Goal: Check status: Check status

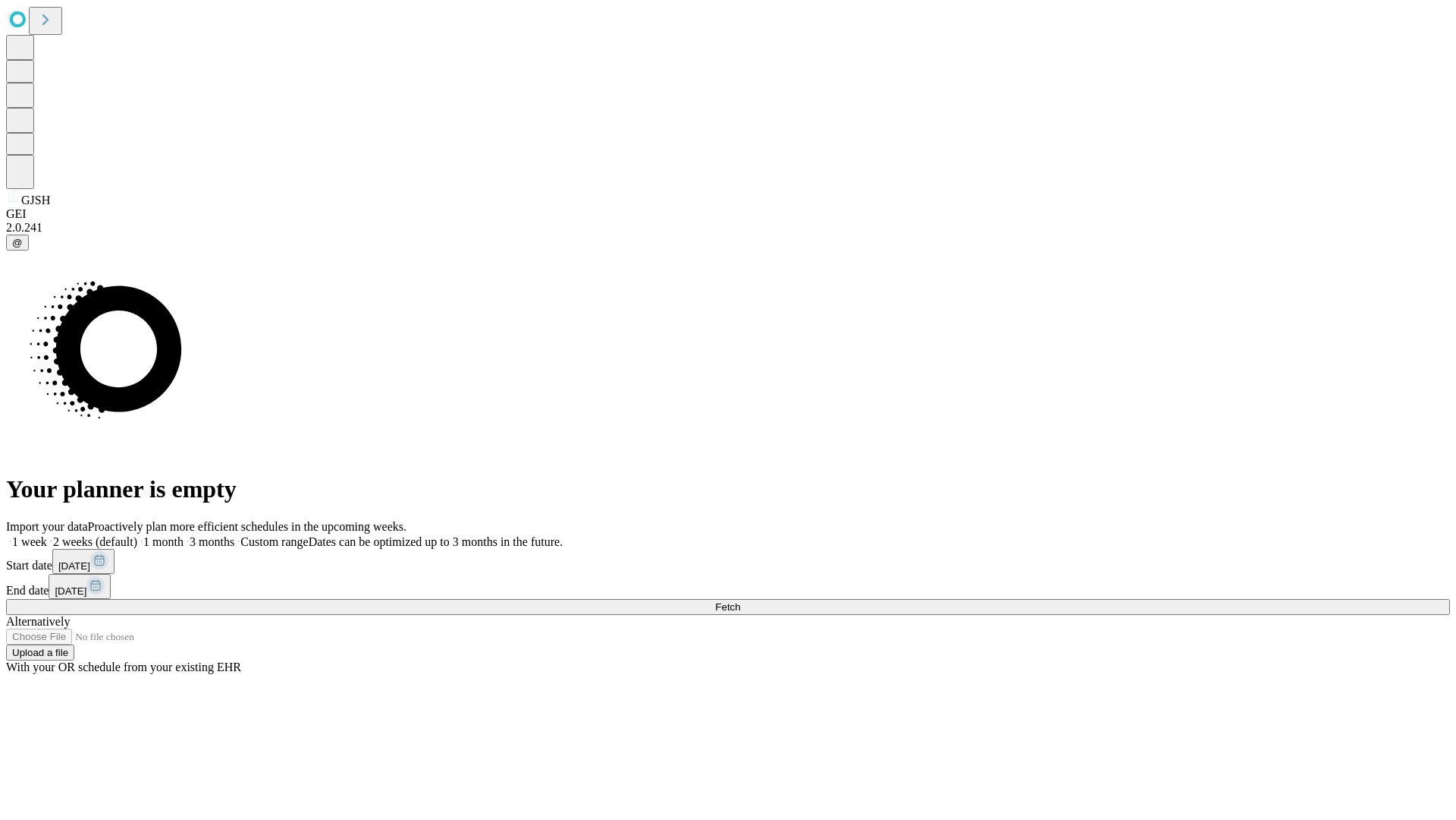
click at [47, 535] on label "1 week" at bounding box center [26, 541] width 41 height 12
click at [740, 601] on span "Fetch" at bounding box center [728, 607] width 25 height 12
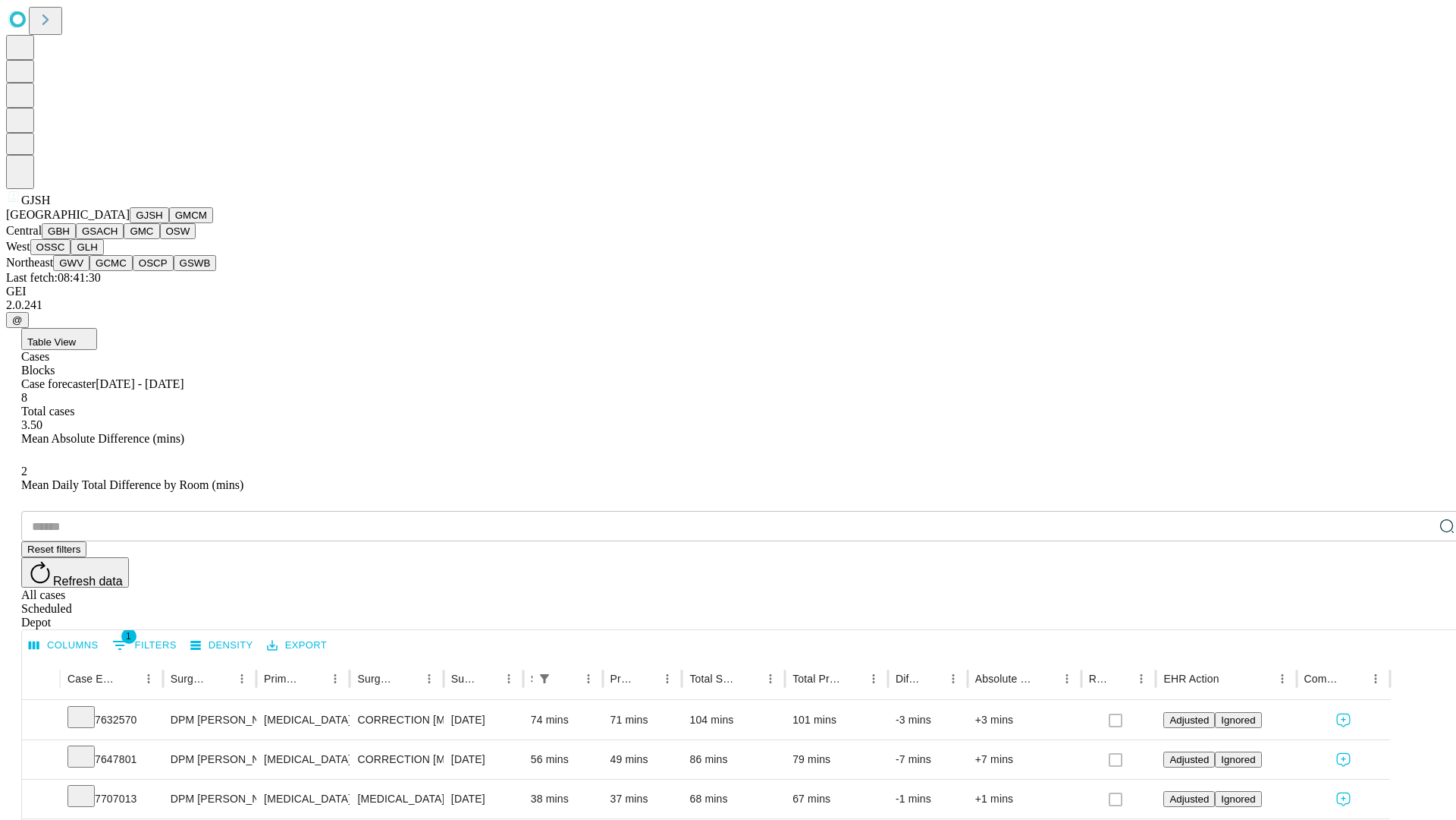
click at [169, 223] on button "GMCM" at bounding box center [191, 215] width 44 height 16
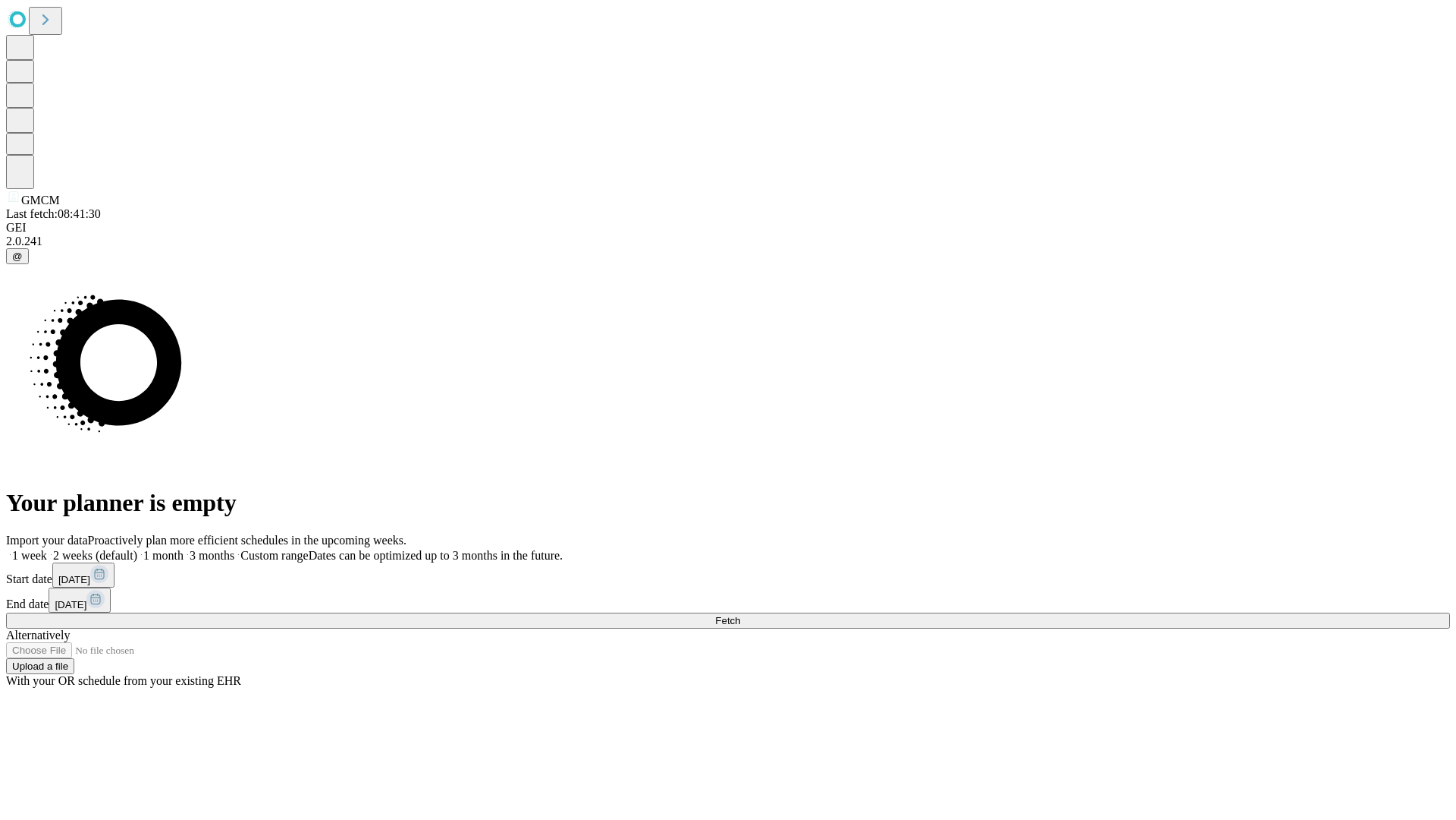
click at [47, 549] on label "1 week" at bounding box center [26, 554] width 41 height 12
click at [740, 615] on span "Fetch" at bounding box center [728, 621] width 25 height 12
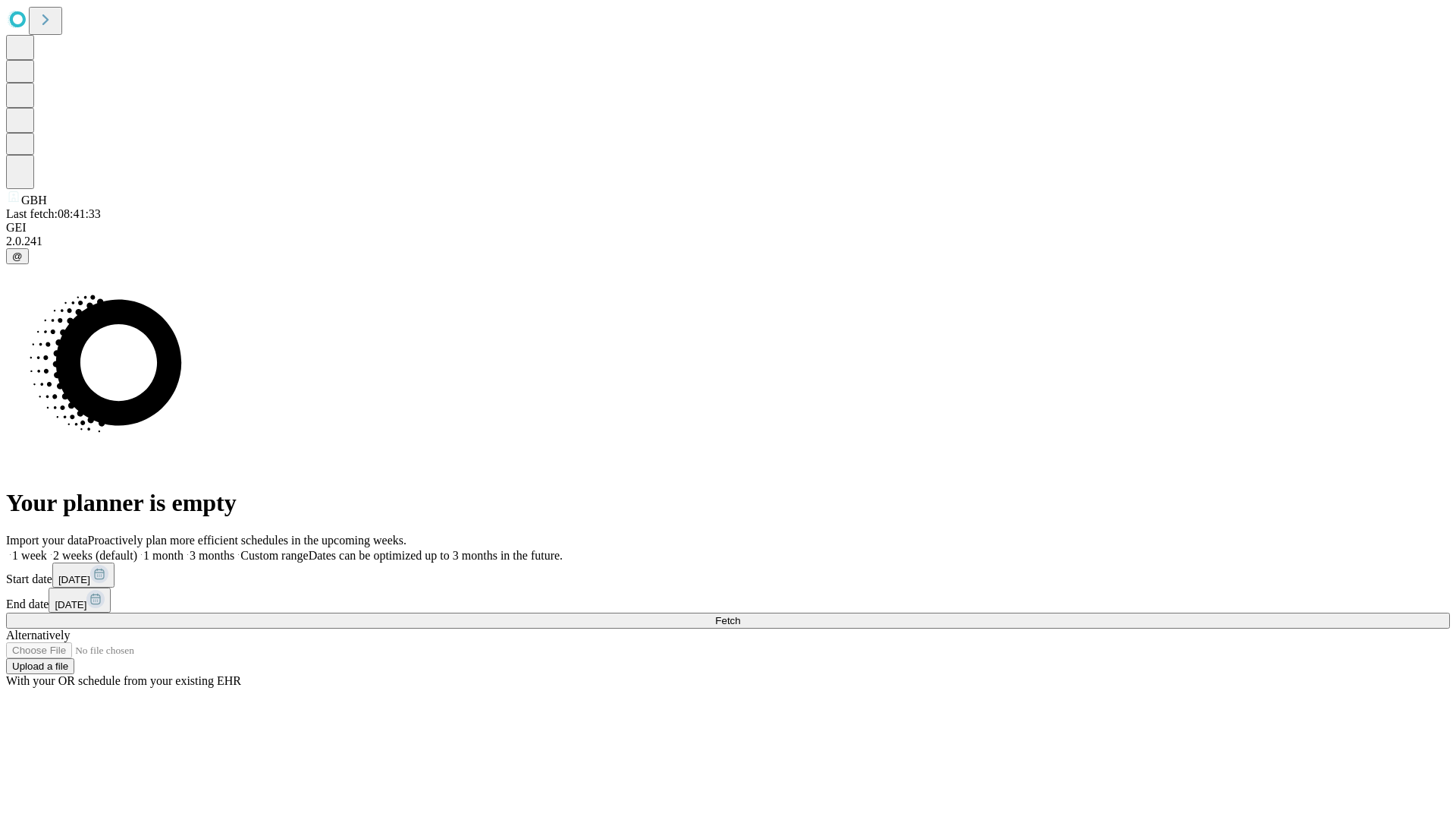
click at [47, 549] on label "1 week" at bounding box center [26, 554] width 41 height 12
click at [740, 615] on span "Fetch" at bounding box center [728, 621] width 25 height 12
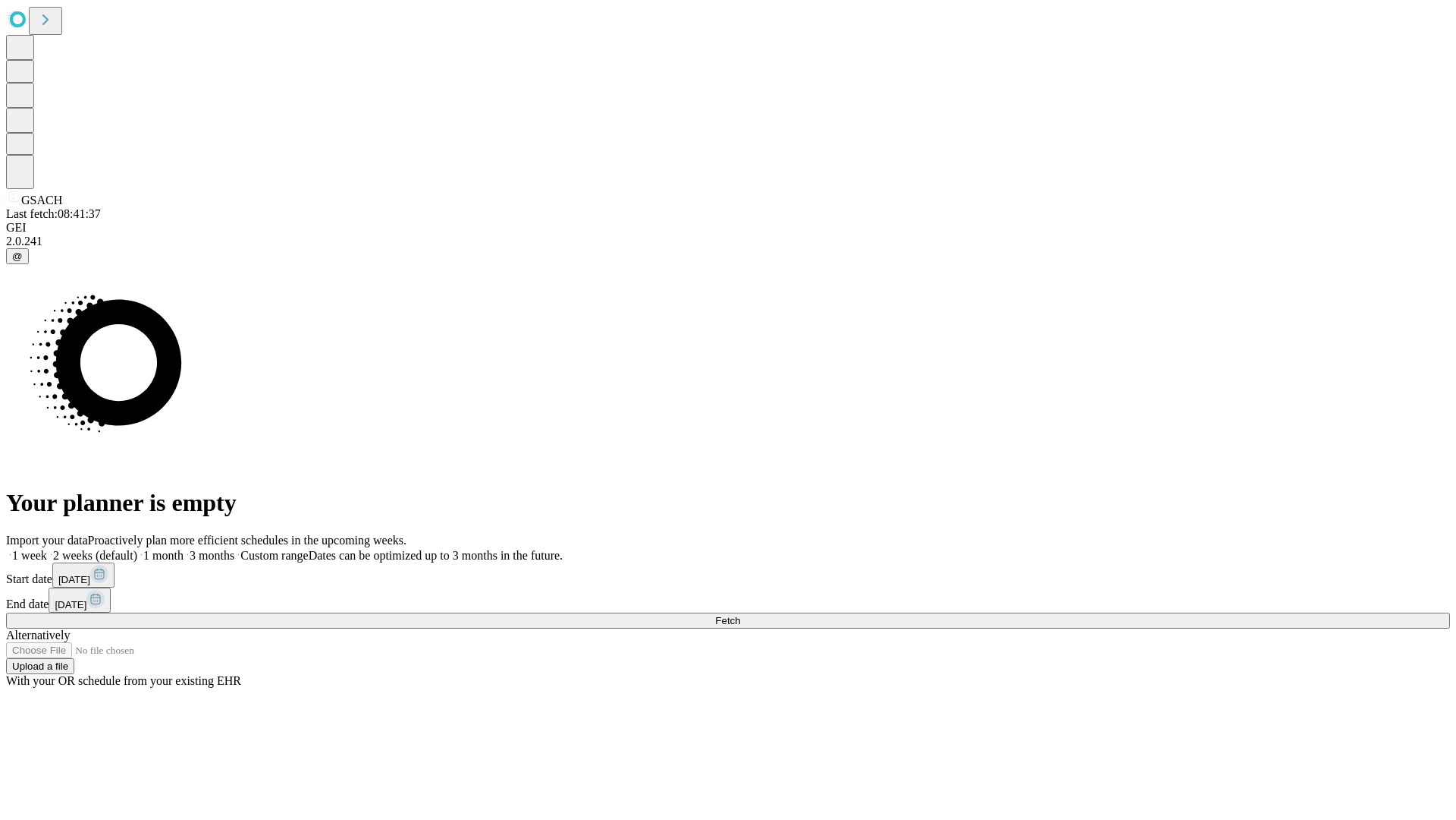
click at [47, 549] on label "1 week" at bounding box center [26, 554] width 41 height 12
click at [740, 615] on span "Fetch" at bounding box center [728, 621] width 25 height 12
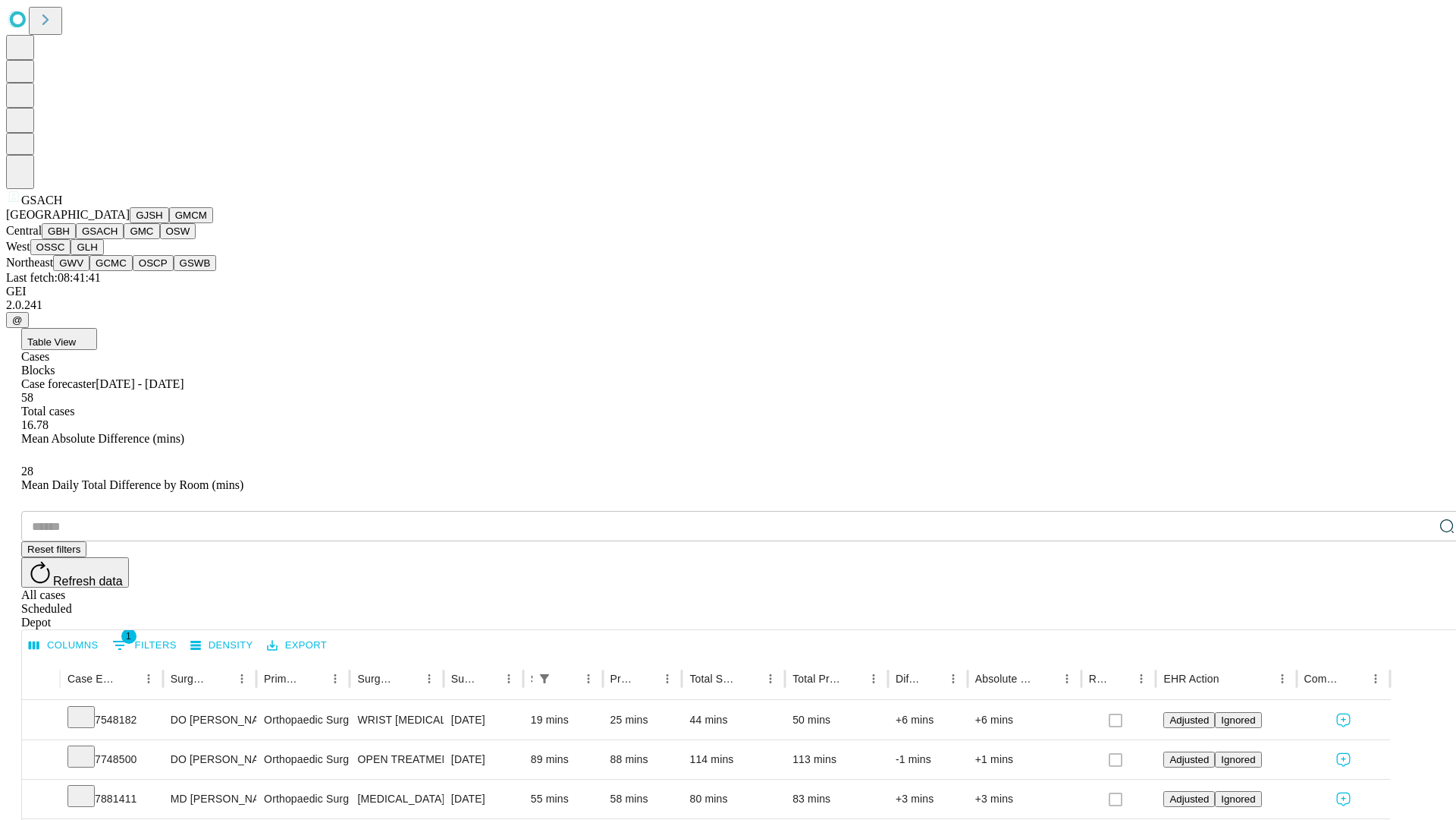
click at [124, 239] on button "GMC" at bounding box center [141, 231] width 35 height 16
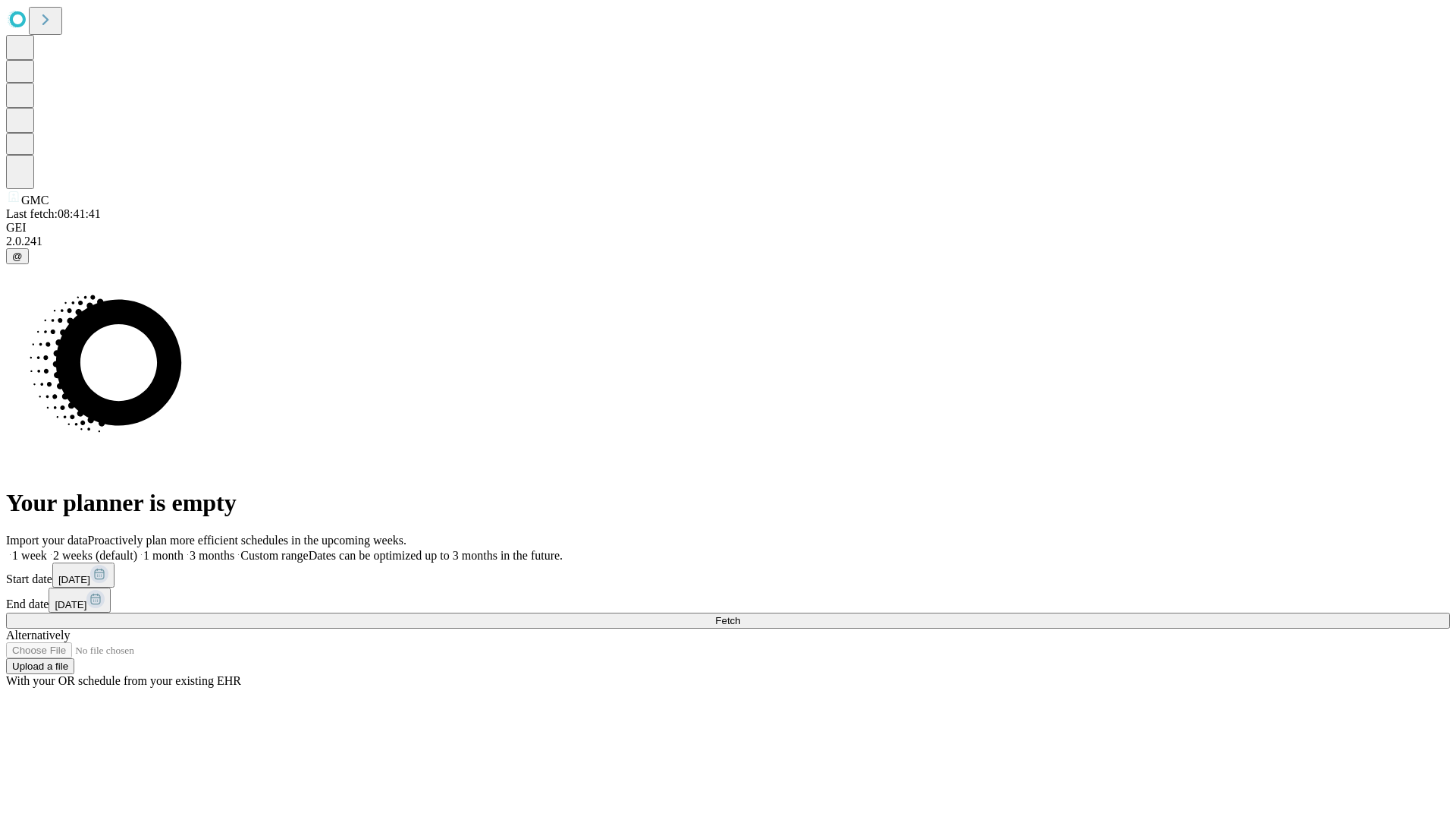
click at [47, 549] on label "1 week" at bounding box center [26, 554] width 41 height 12
click at [740, 615] on span "Fetch" at bounding box center [728, 621] width 25 height 12
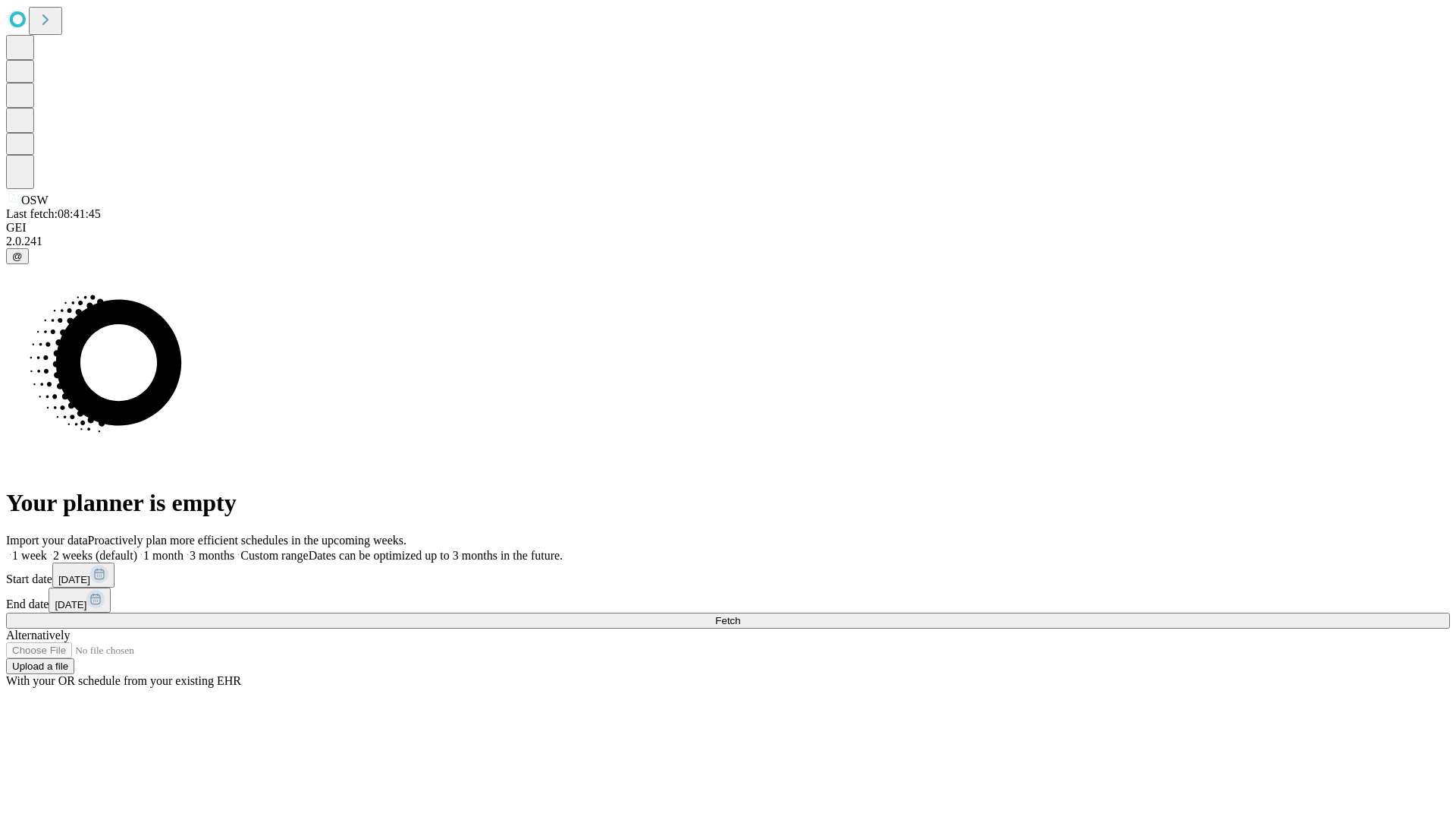
click at [47, 549] on label "1 week" at bounding box center [26, 554] width 41 height 12
click at [740, 615] on span "Fetch" at bounding box center [728, 621] width 25 height 12
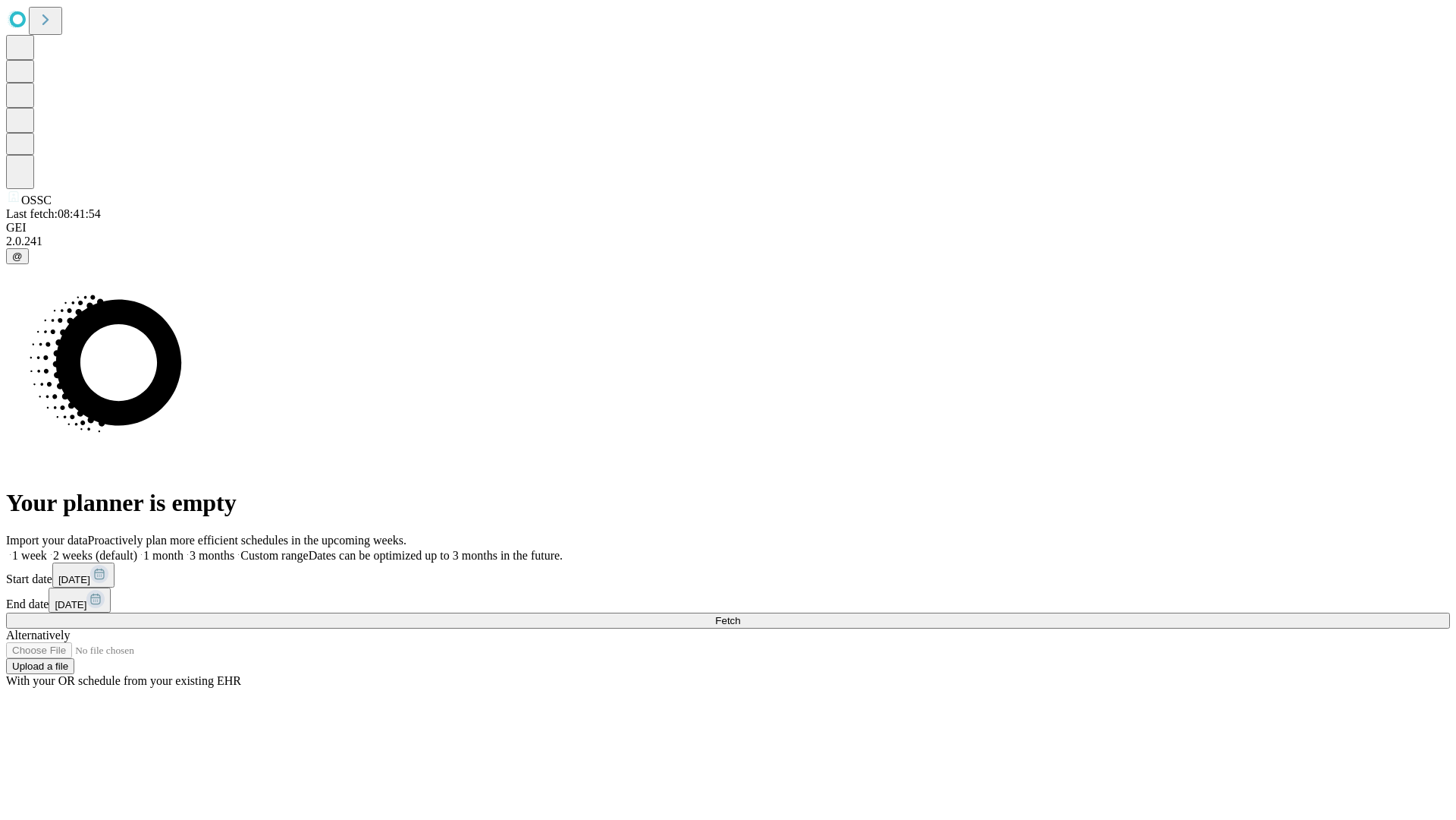
click at [47, 549] on label "1 week" at bounding box center [26, 554] width 41 height 12
click at [740, 615] on span "Fetch" at bounding box center [728, 621] width 25 height 12
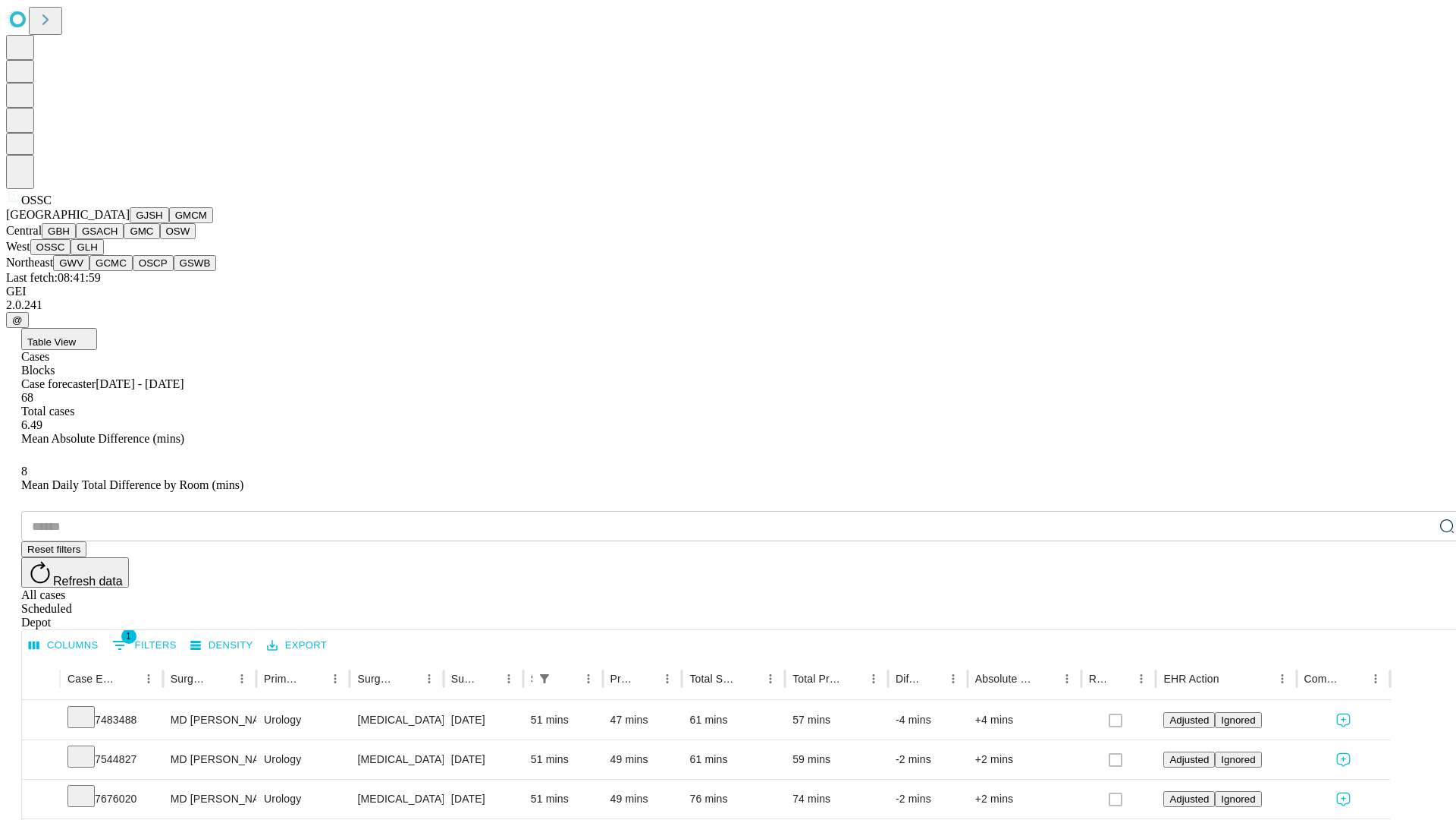
click at [104, 255] on button "GLH" at bounding box center [87, 246] width 33 height 16
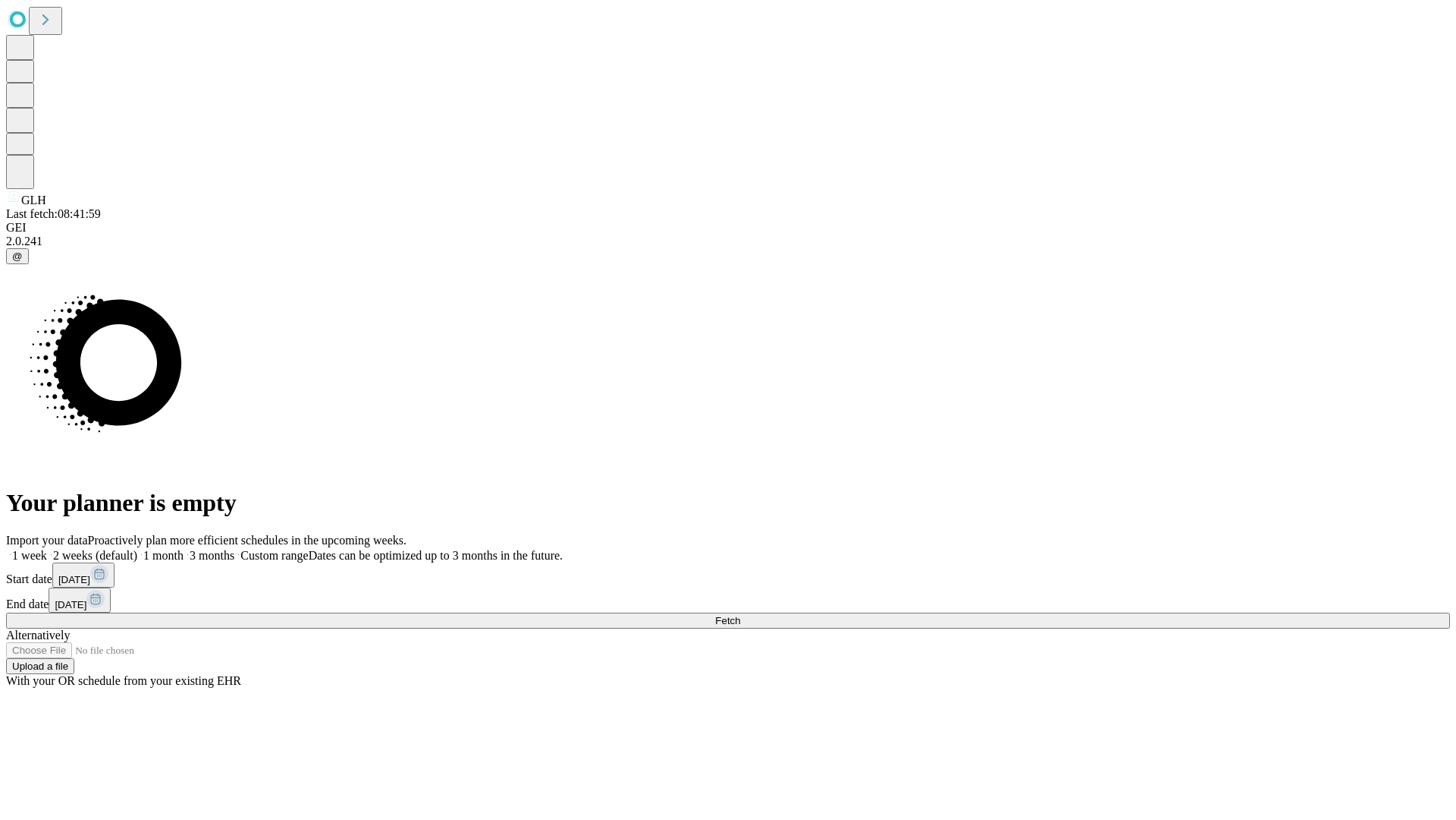
click at [47, 549] on label "1 week" at bounding box center [26, 554] width 41 height 12
click at [740, 615] on span "Fetch" at bounding box center [728, 621] width 25 height 12
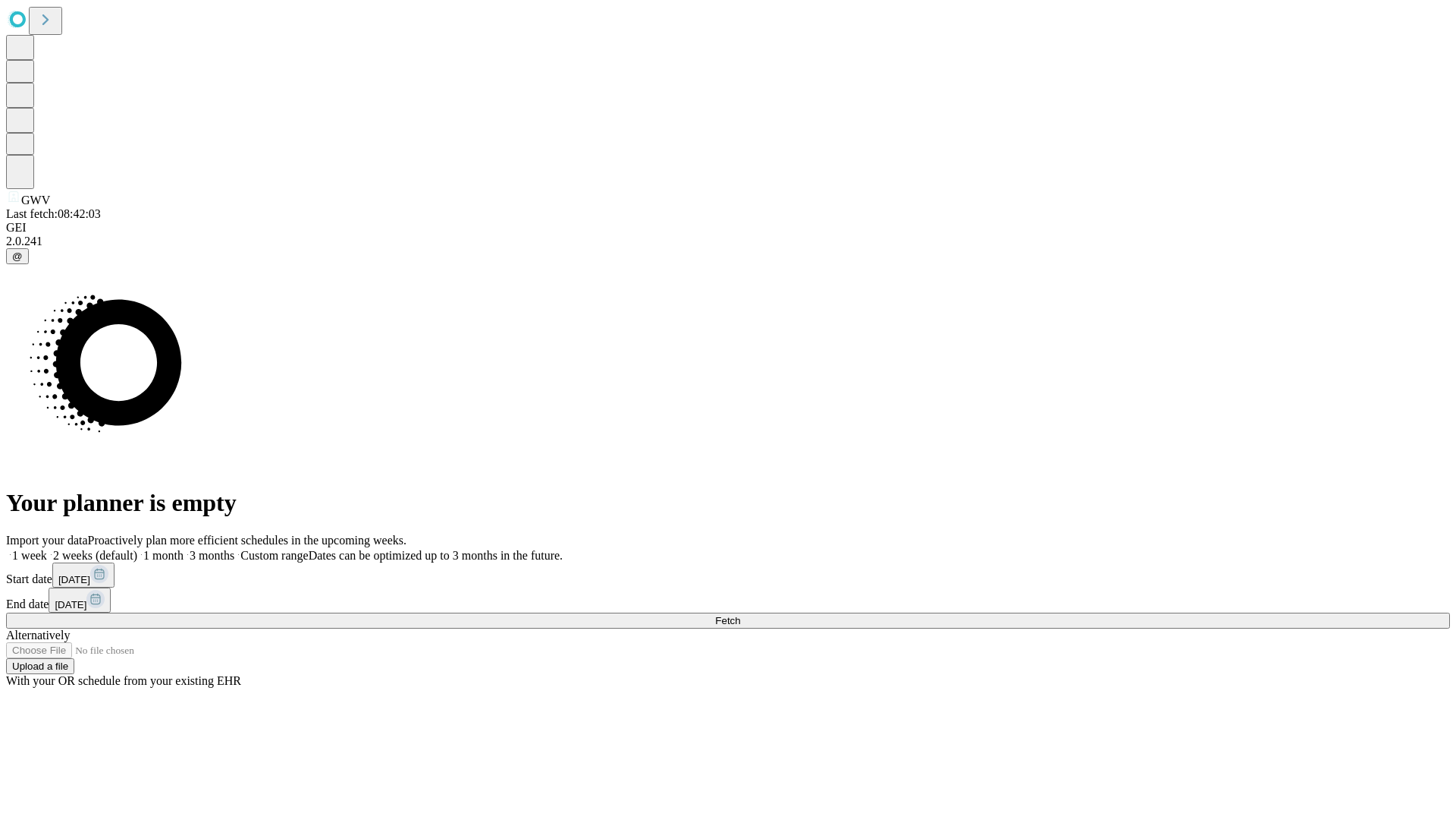
click at [47, 549] on label "1 week" at bounding box center [26, 554] width 41 height 12
click at [740, 615] on span "Fetch" at bounding box center [728, 621] width 25 height 12
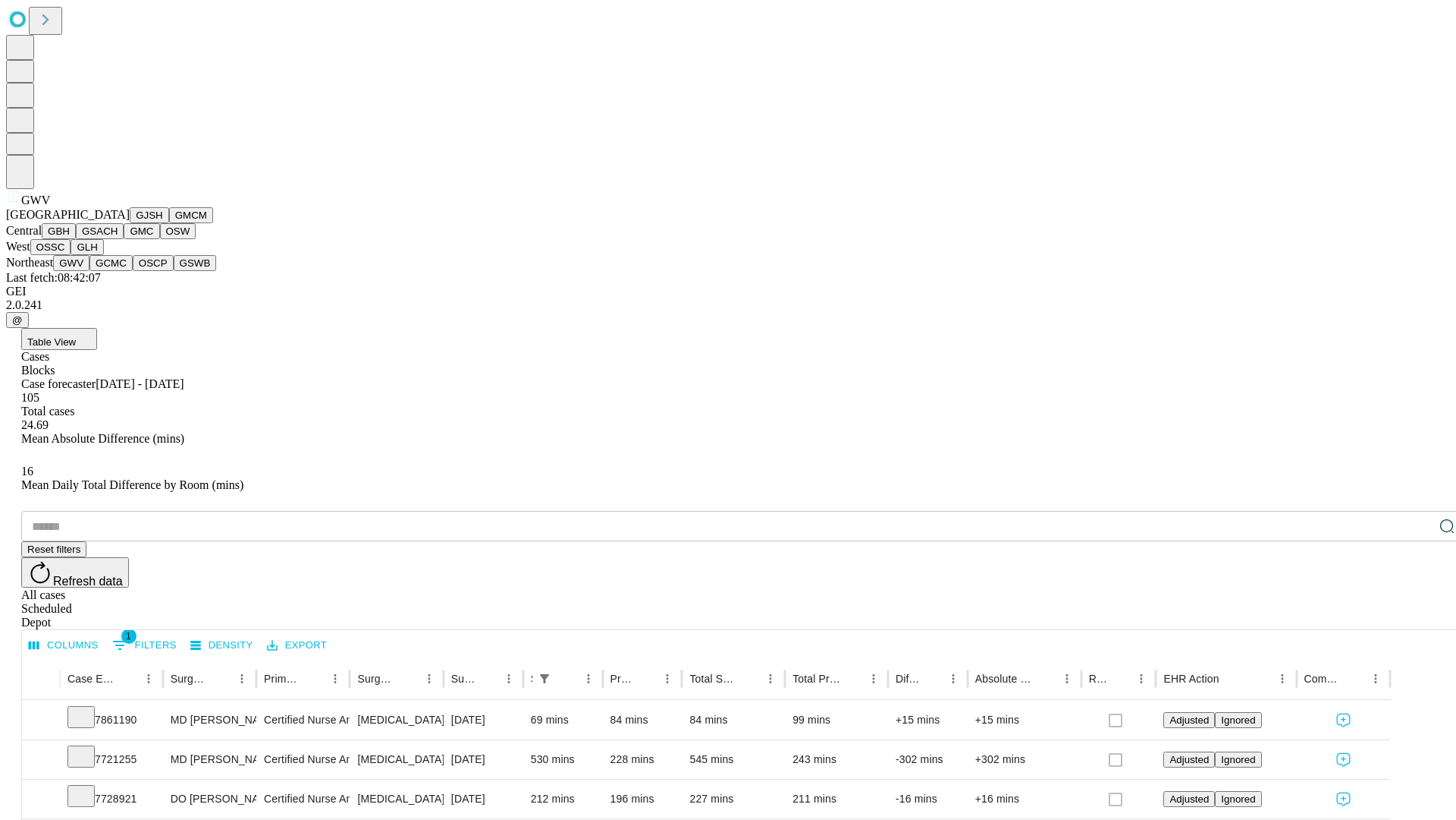
click at [118, 271] on button "GCMC" at bounding box center [110, 263] width 43 height 16
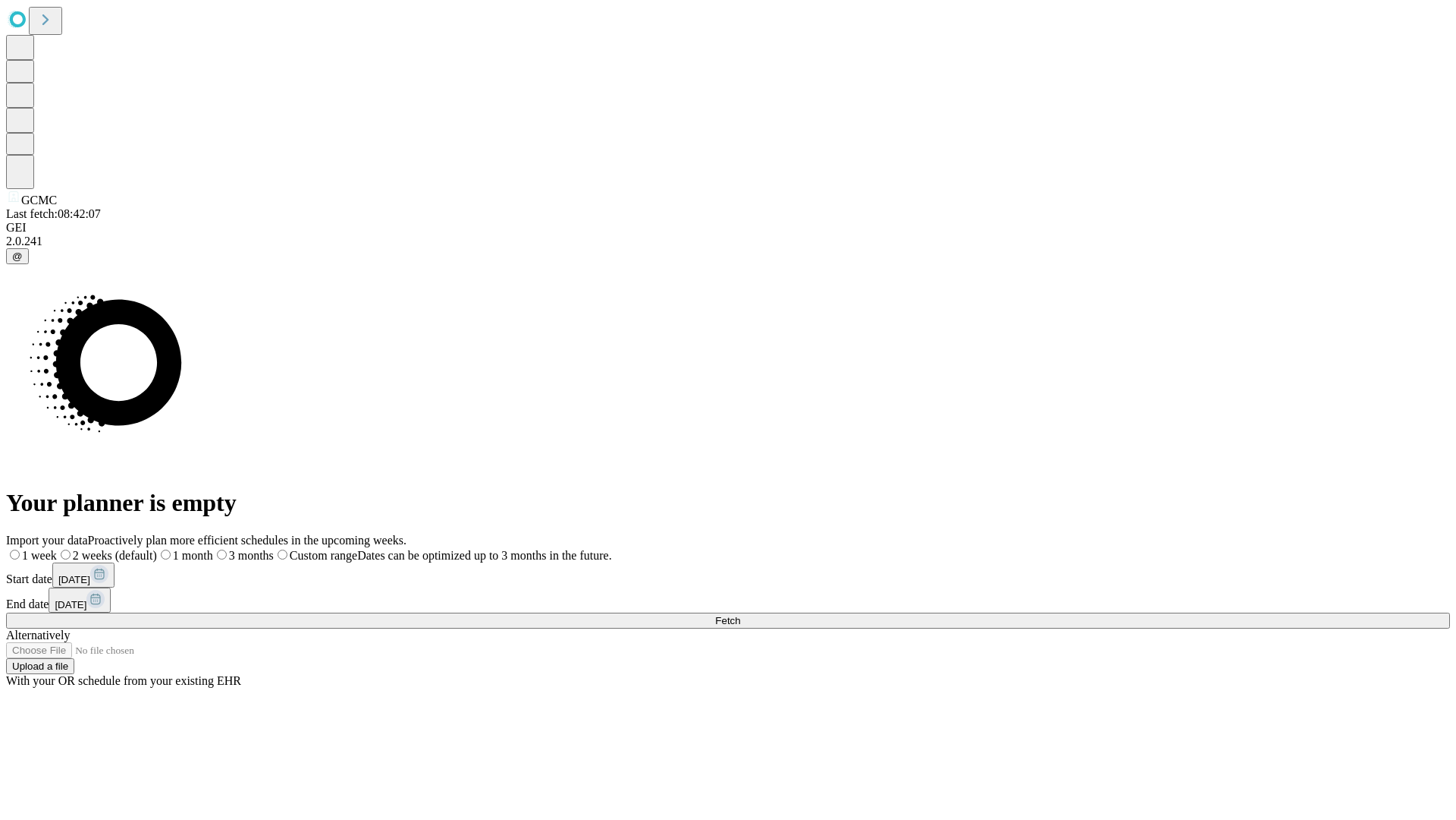
click at [57, 549] on label "1 week" at bounding box center [31, 554] width 51 height 12
click at [740, 615] on span "Fetch" at bounding box center [728, 621] width 25 height 12
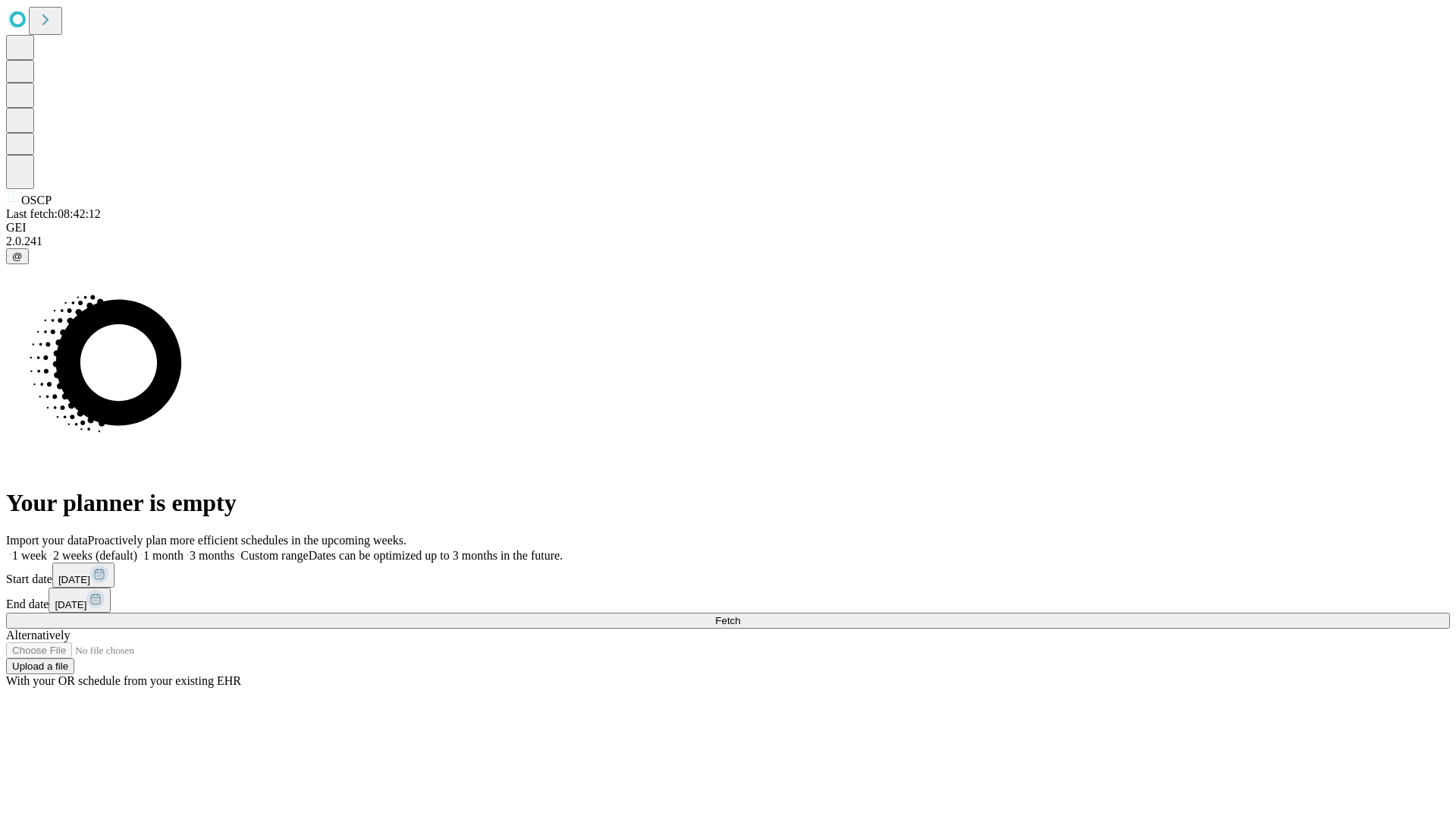
click at [47, 549] on label "1 week" at bounding box center [26, 554] width 41 height 12
click at [740, 615] on span "Fetch" at bounding box center [728, 621] width 25 height 12
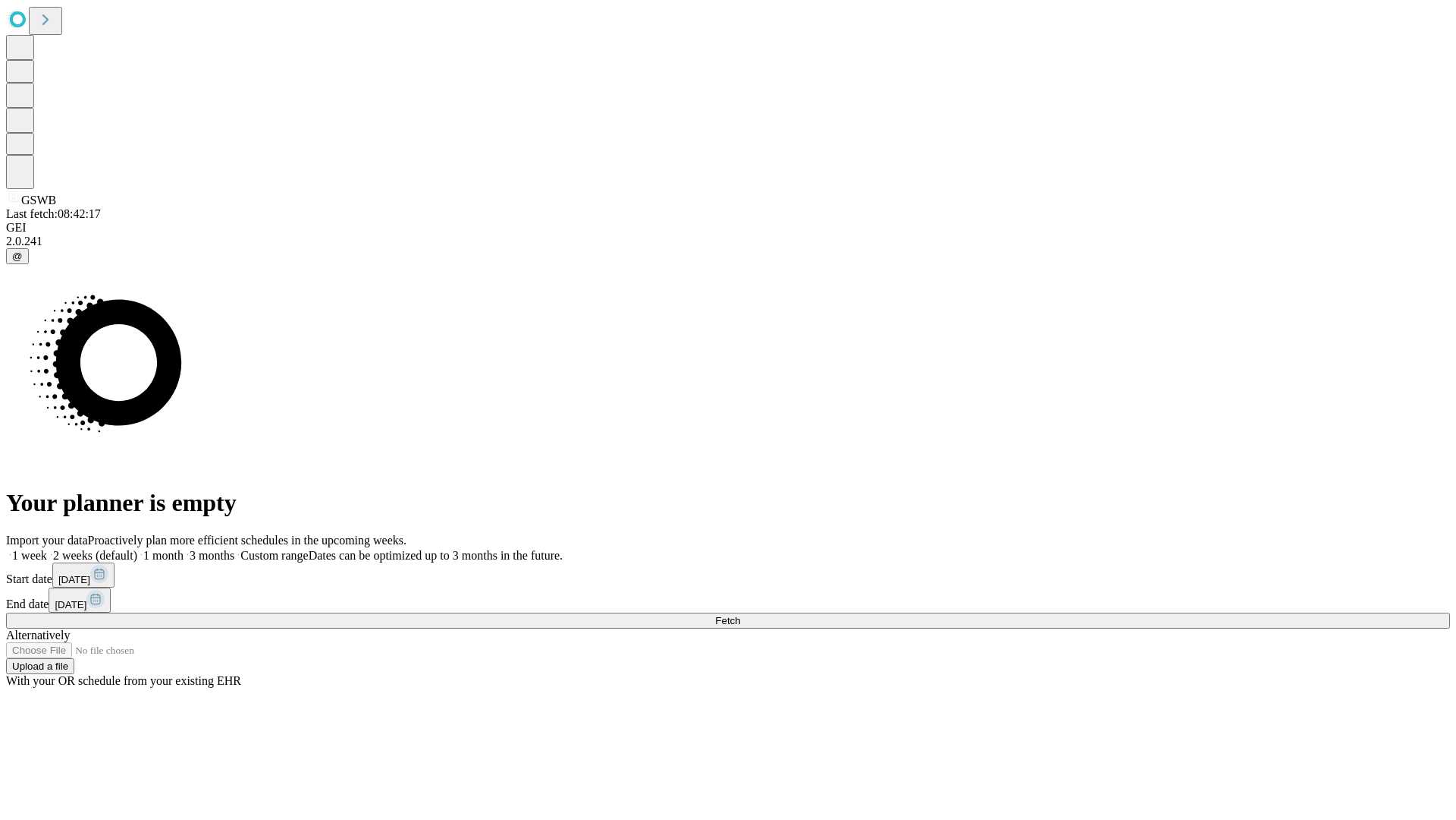
click at [740, 615] on span "Fetch" at bounding box center [728, 621] width 25 height 12
